Goal: Task Accomplishment & Management: Complete application form

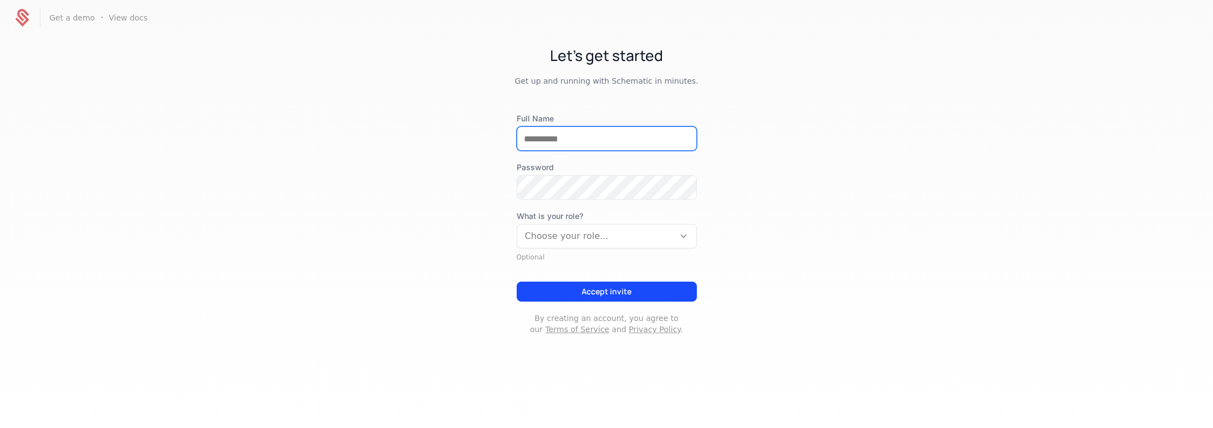
click at [599, 138] on input "Full Name" at bounding box center [606, 138] width 179 height 23
type input "**********"
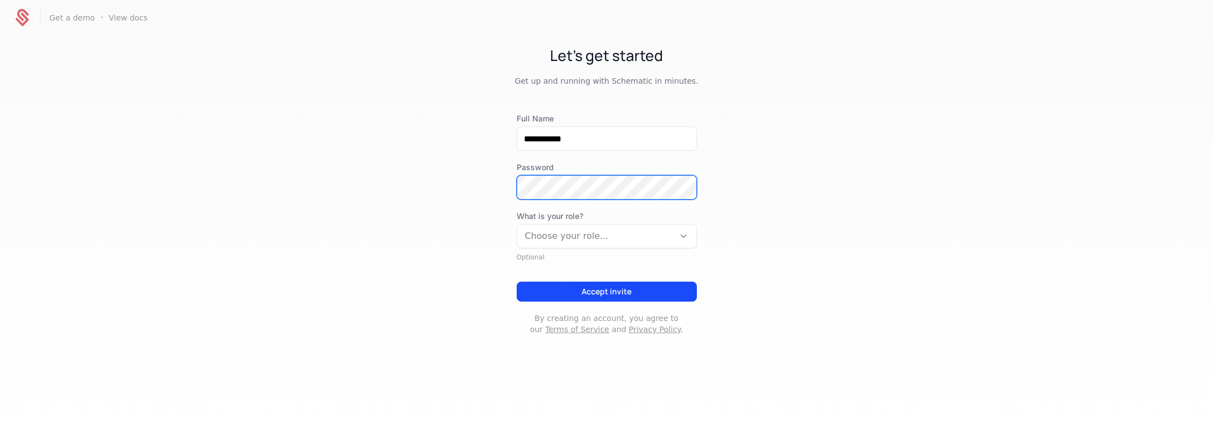
click at [0, 427] on com-1password-button at bounding box center [0, 428] width 0 height 0
click at [687, 230] on div at bounding box center [683, 236] width 19 height 12
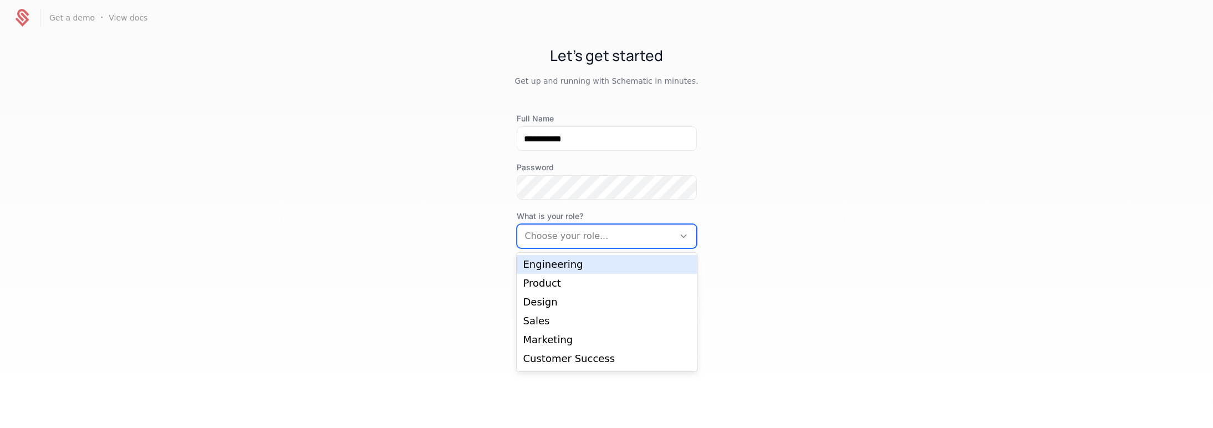
click at [569, 263] on div "Engineering" at bounding box center [606, 264] width 167 height 10
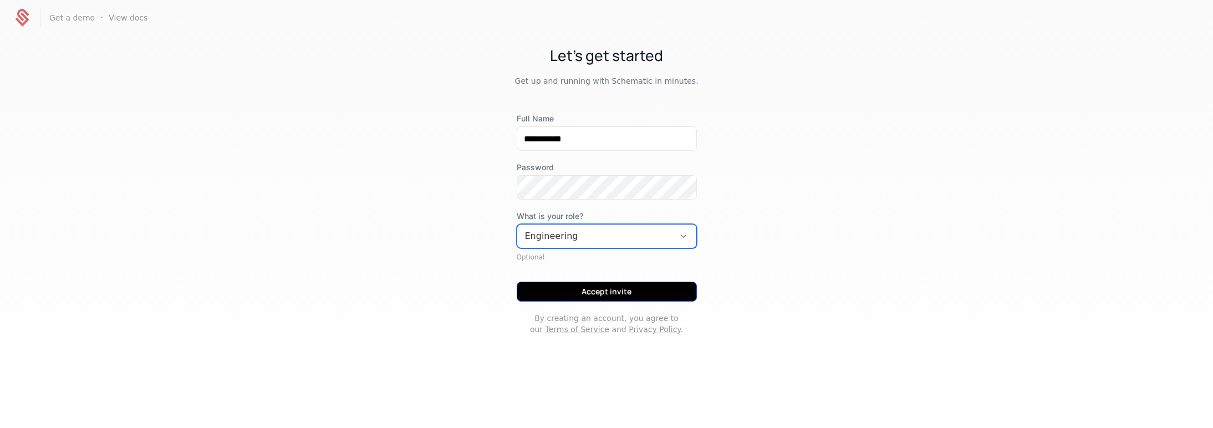
click at [598, 291] on button "Accept invite" at bounding box center [607, 292] width 180 height 20
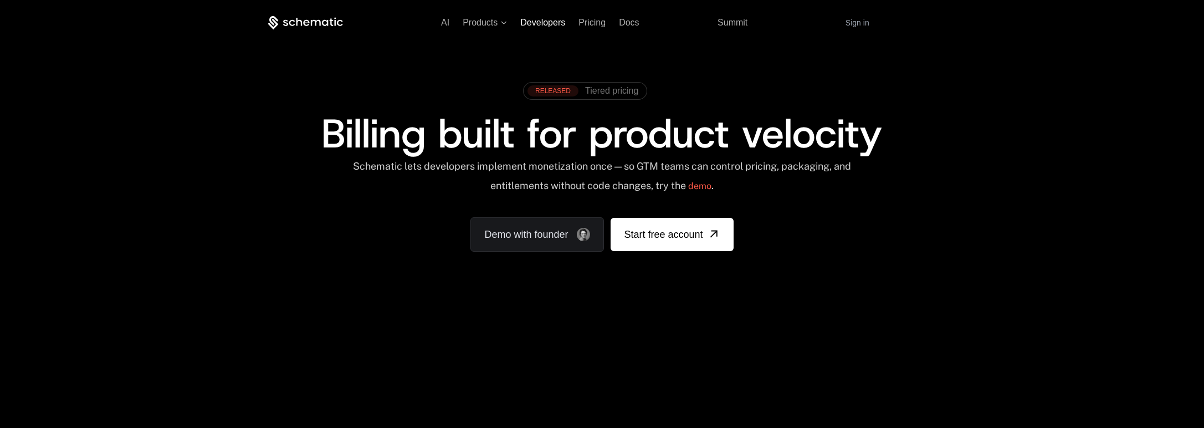
click at [552, 19] on span "Developers" at bounding box center [542, 22] width 45 height 9
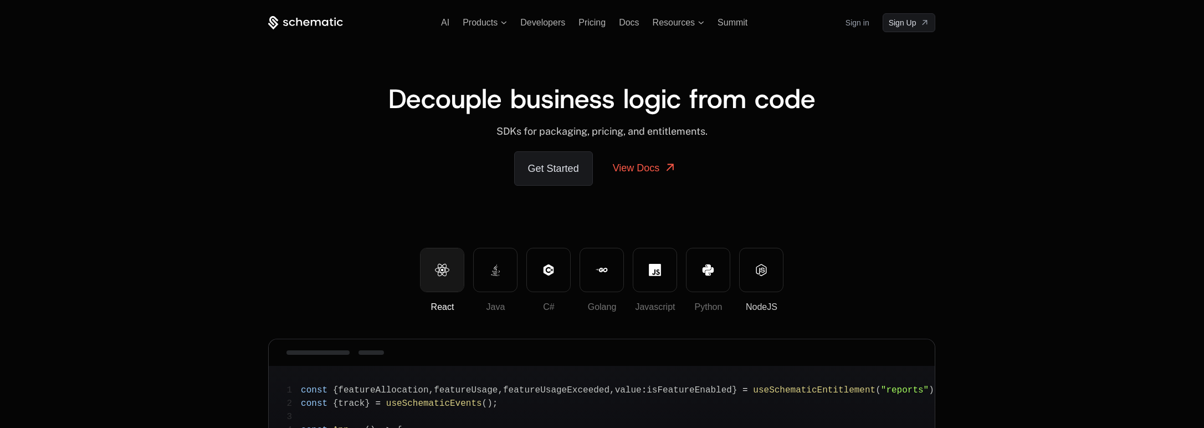
click at [758, 270] on icon at bounding box center [762, 270] width 12 height 12
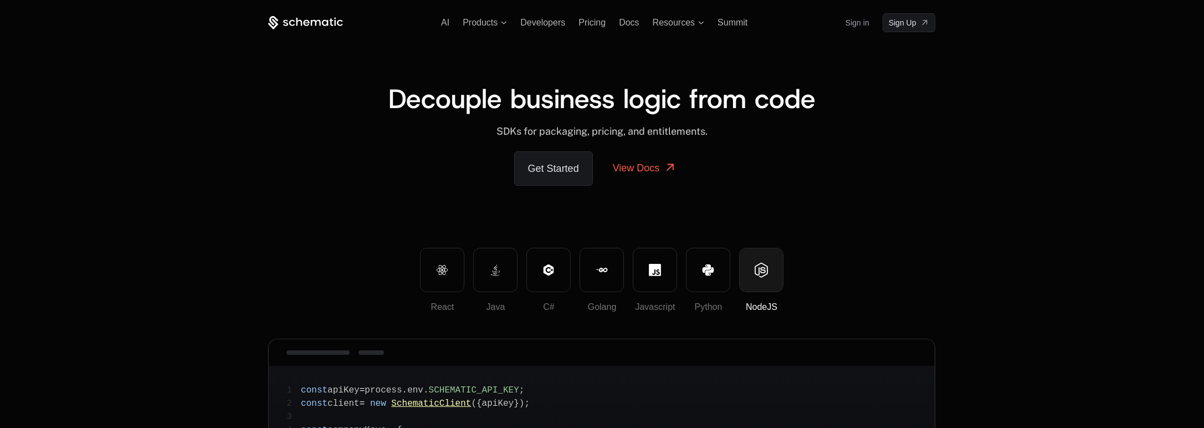
scroll to position [273, 0]
